Goal: Use online tool/utility: Utilize a website feature to perform a specific function

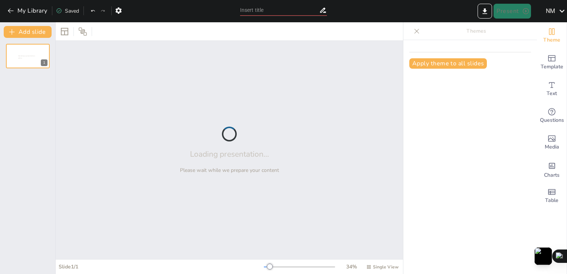
type input "Imported presentationn.pptx"
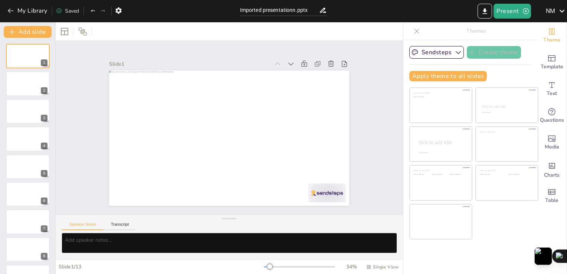
click at [413, 31] on icon at bounding box center [416, 30] width 7 height 7
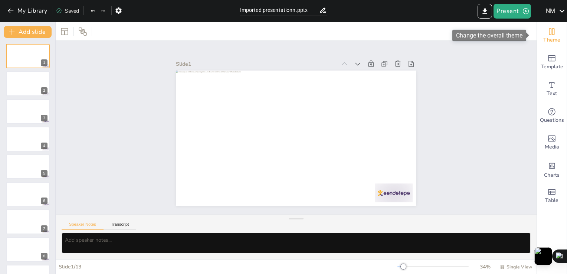
click at [547, 28] on icon "Change the overall theme" at bounding box center [551, 31] width 9 height 9
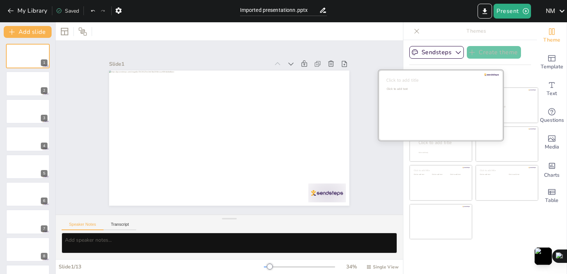
click at [437, 105] on div "Click to add text" at bounding box center [439, 110] width 106 height 46
click at [462, 93] on div "Click to add text" at bounding box center [439, 110] width 106 height 46
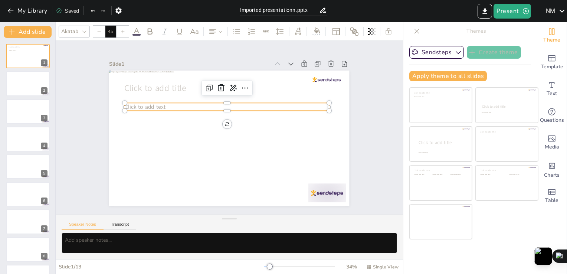
click at [160, 100] on p "Click to add text" at bounding box center [231, 107] width 201 height 50
click at [220, 85] on icon at bounding box center [225, 87] width 10 height 10
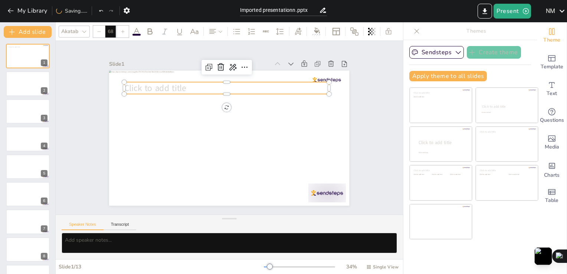
click at [174, 74] on span "Click to add title" at bounding box center [201, 49] width 54 height 50
click at [230, 67] on icon at bounding box center [234, 66] width 8 height 9
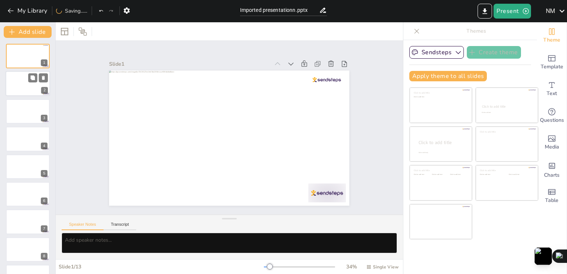
click at [27, 79] on div at bounding box center [28, 83] width 45 height 25
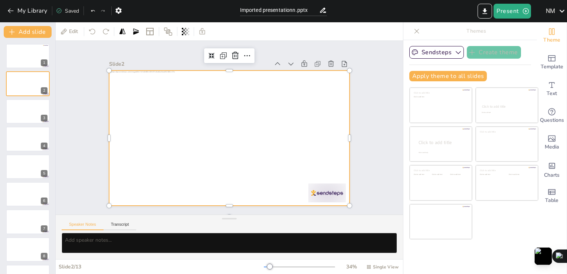
click at [219, 119] on div at bounding box center [227, 138] width 263 height 182
click at [92, 54] on div "Slide 1 Slide 2 Slide 3 Slide 4 Slide 5 Slide 6 Slide 7 Slide 8 Slide 9 Slide 1…" at bounding box center [229, 127] width 316 height 235
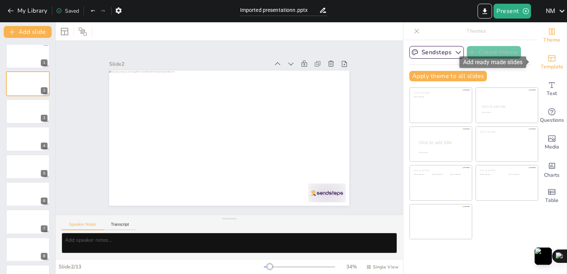
click at [545, 64] on span "Template" at bounding box center [551, 67] width 23 height 8
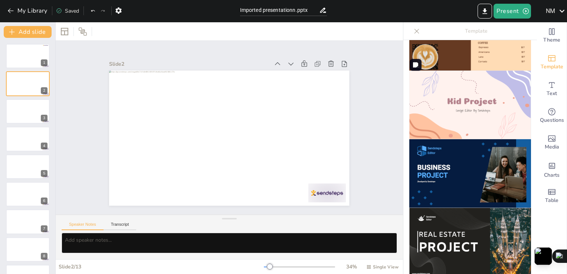
scroll to position [524, 0]
click at [415, 29] on div at bounding box center [417, 31] width 12 height 12
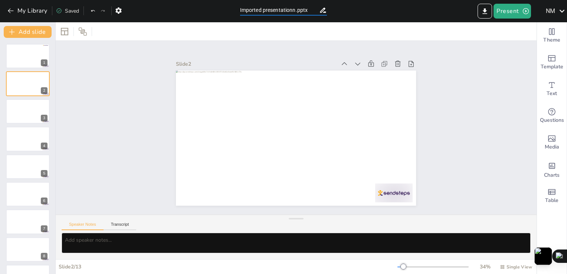
click at [264, 11] on input "Imported presentationn.pptx" at bounding box center [279, 10] width 79 height 11
click at [64, 30] on icon at bounding box center [64, 31] width 7 height 7
click at [239, 56] on div "Slide 2" at bounding box center [309, 65] width 237 height 60
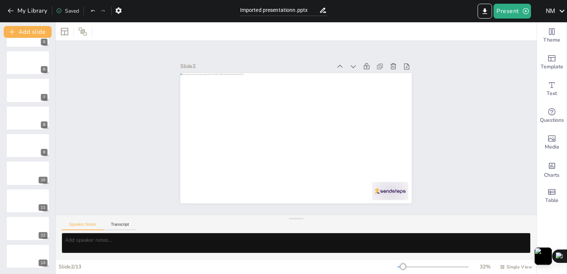
scroll to position [0, 0]
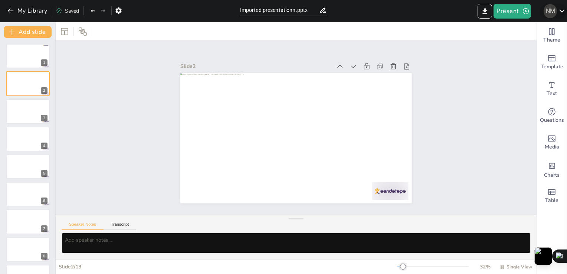
click at [553, 13] on div "N M" at bounding box center [549, 10] width 13 height 13
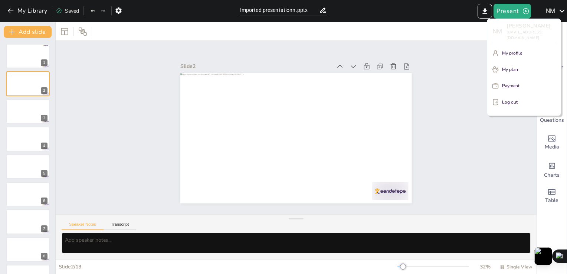
click at [10, 8] on div at bounding box center [283, 137] width 567 height 274
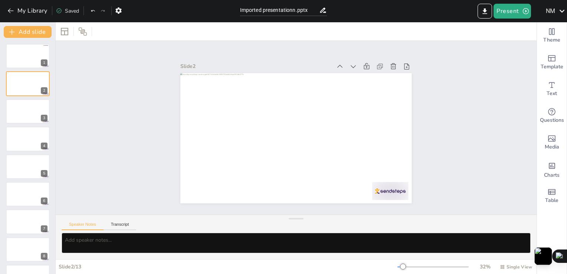
click at [10, 8] on icon "button" at bounding box center [10, 10] width 7 height 7
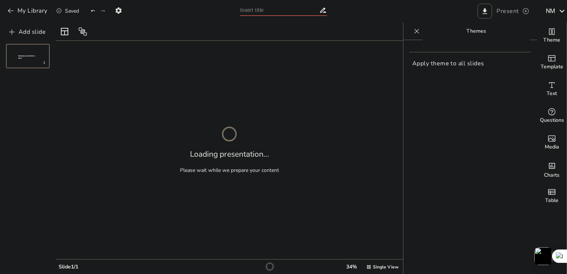
type input "اللائحة التنفيذية رقم 139 لسنة 2023: إطار متكامل لتنظيم التكنولوجيا المالية"
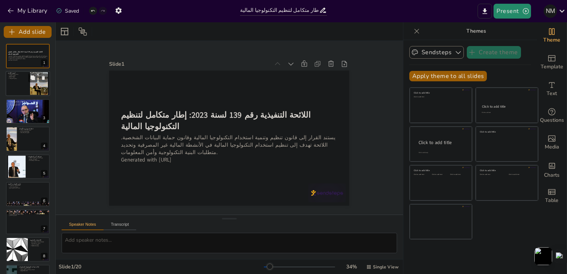
click at [28, 87] on div at bounding box center [28, 83] width 45 height 25
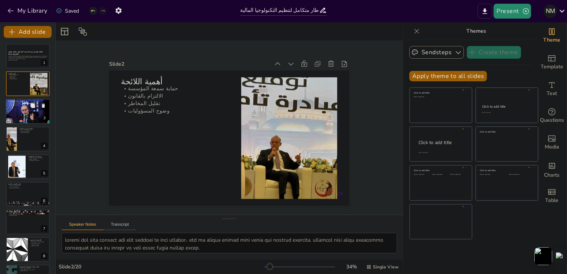
click at [23, 107] on div at bounding box center [27, 111] width 46 height 25
type textarea "توفير بنية تكنولوجية آمنة يعد أساسياً لضمان استمرارية الأعمال وحمايتها من التهد…"
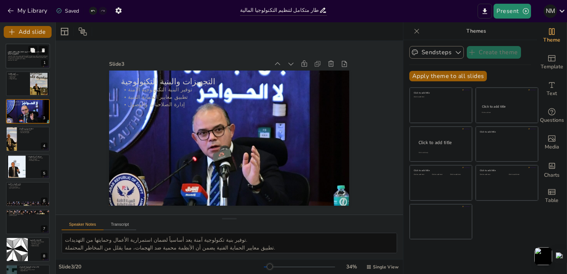
click at [20, 55] on div "يستند القرار إلى قانون تنظيم وتنمية استخدام التكنولوجيا المالية وقانون حماية ال…" at bounding box center [28, 58] width 40 height 6
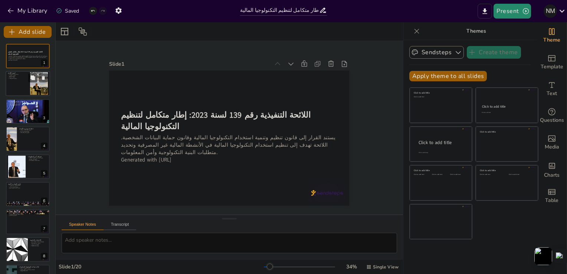
click at [39, 87] on div at bounding box center [39, 84] width 18 height 32
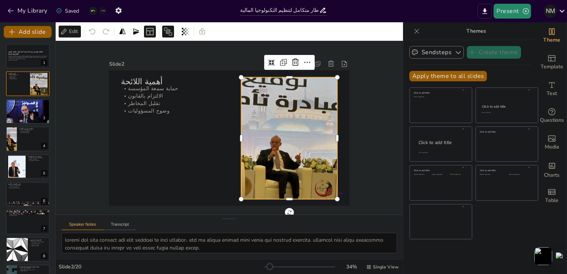
click at [286, 127] on div at bounding box center [287, 144] width 113 height 179
click at [297, 65] on icon at bounding box center [302, 70] width 10 height 10
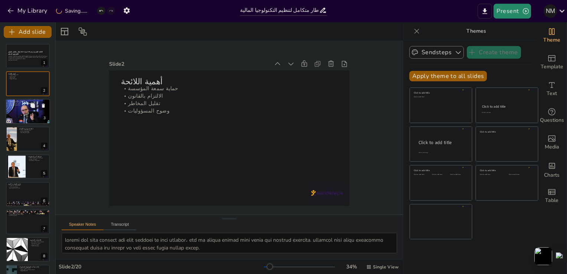
click at [19, 113] on div at bounding box center [27, 111] width 46 height 25
type textarea "توفير بنية تكنولوجية آمنة يعد أساسياً لضمان استمرارية الأعمال وحمايتها من التهد…"
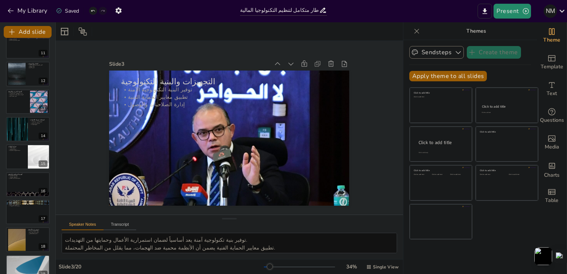
scroll to position [324, 0]
